Goal: Information Seeking & Learning: Understand process/instructions

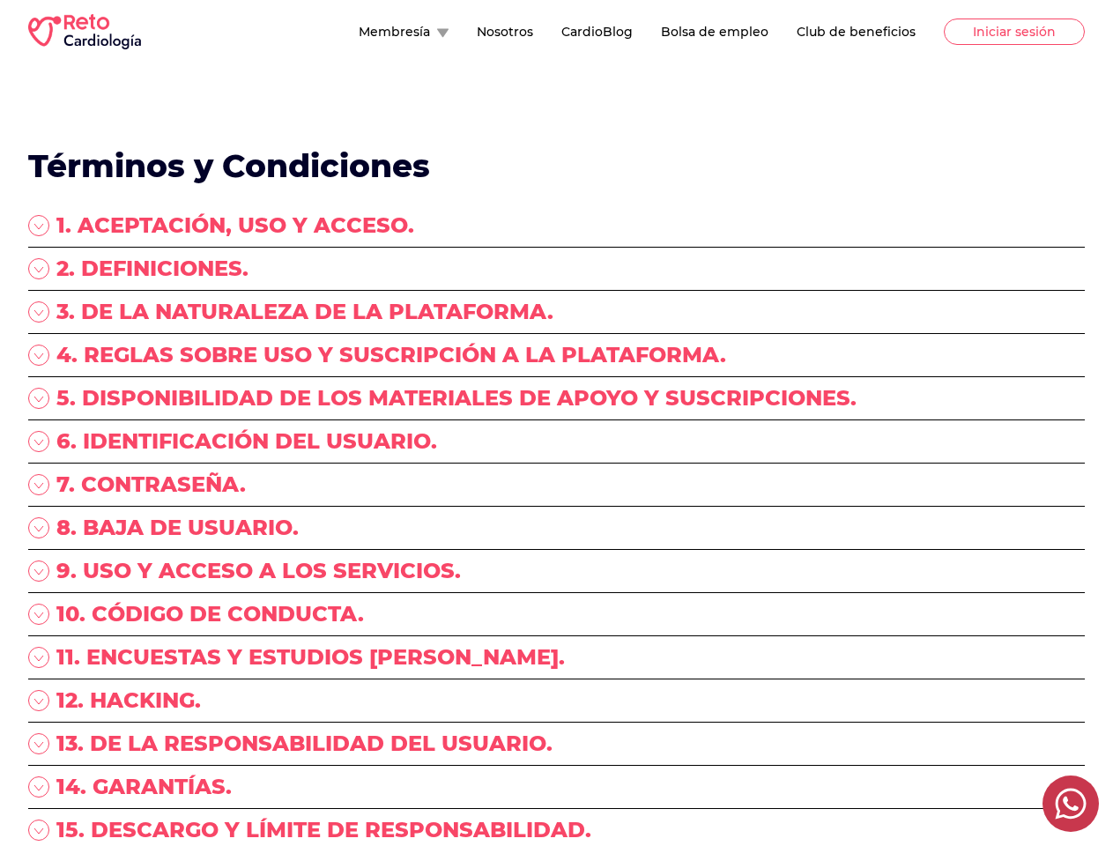
click at [556, 423] on div "5. DISPONIBILIDAD DE LOS MATERIALES DE APOYO Y SUSCRIPCIONES." at bounding box center [556, 405] width 1056 height 43
click at [359, 32] on button "Membresía" at bounding box center [404, 32] width 90 height 18
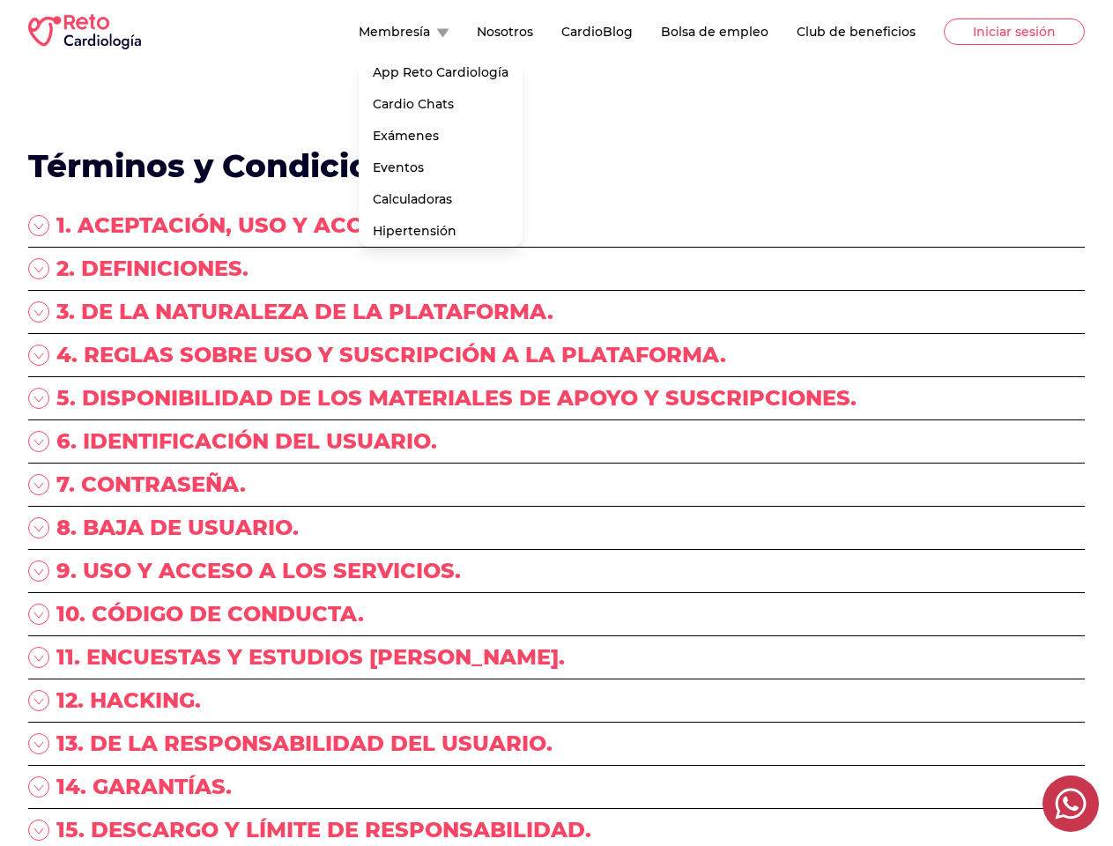
click at [556, 229] on div "1. ACEPTACIÓN, USO Y ACCESO." at bounding box center [556, 229] width 1056 height 36
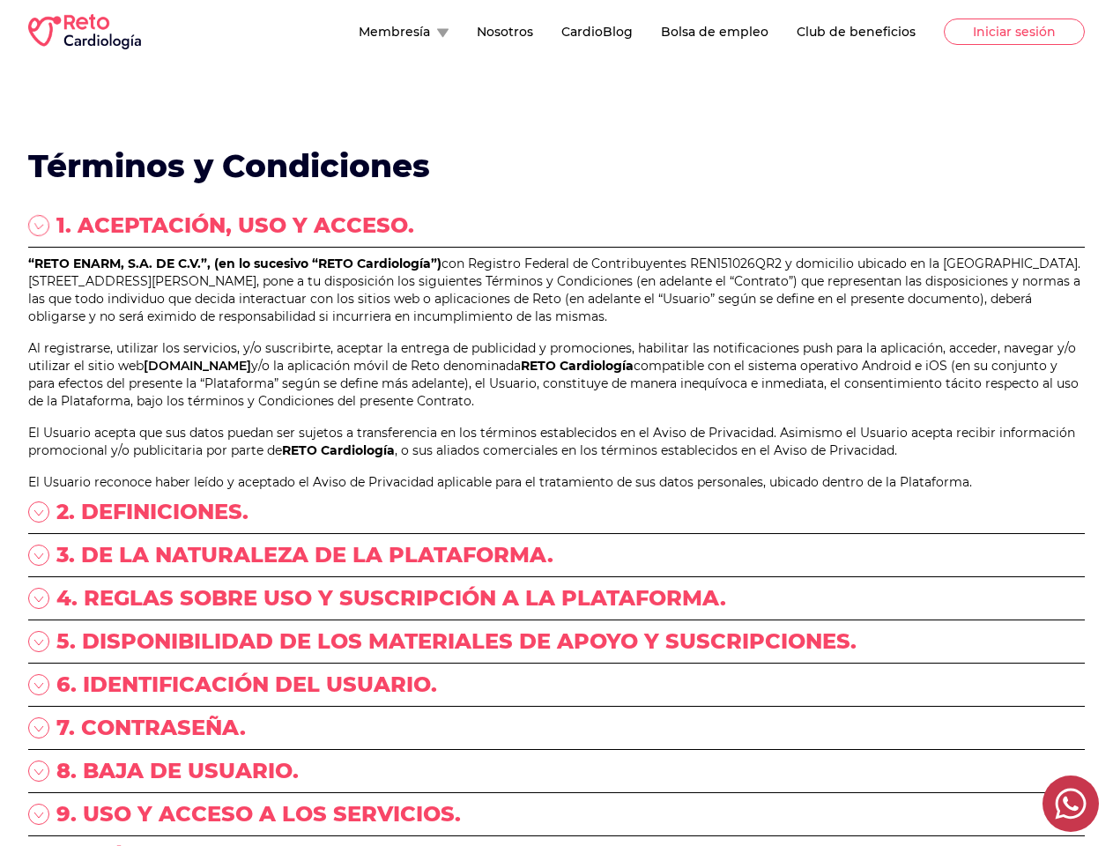
click at [556, 272] on p "“RETO ENARM, S.A. DE C.V.”, (en lo sucesivo “RETO Cardiología”) con Registro Fe…" at bounding box center [556, 290] width 1056 height 70
click at [556, 315] on p "“RETO ENARM, S.A. DE C.V.”, (en lo sucesivo “RETO Cardiología”) con Registro Fe…" at bounding box center [556, 290] width 1056 height 70
click at [556, 325] on p "“RETO ENARM, S.A. DE C.V.”, (en lo sucesivo “RETO Cardiología”) con Registro Fe…" at bounding box center [556, 290] width 1056 height 70
click at [251, 374] on link "[DOMAIN_NAME]" at bounding box center [197, 366] width 107 height 16
click at [556, 410] on p "Al registrarse, utilizar los servicios, y/o suscribirte, aceptar la entrega de …" at bounding box center [556, 374] width 1056 height 70
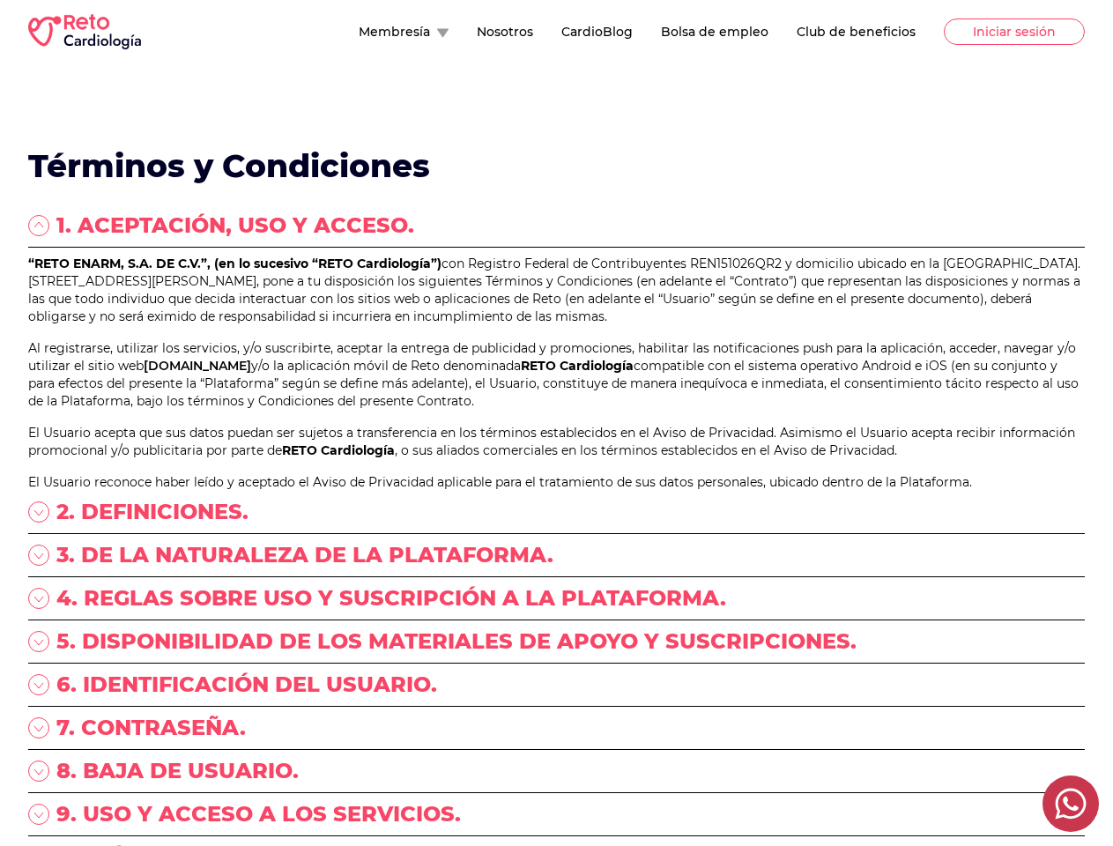
click at [556, 488] on div "“RETO ENARM, S.A. DE C.V.”, (en lo sucesivo “RETO Cardiología”) con Registro Fe…" at bounding box center [556, 373] width 1056 height 236
click at [556, 459] on p "El Usuario acepta que sus datos puedan ser sujetos a transferencia en los térmi…" at bounding box center [556, 441] width 1056 height 35
